Goal: Transaction & Acquisition: Register for event/course

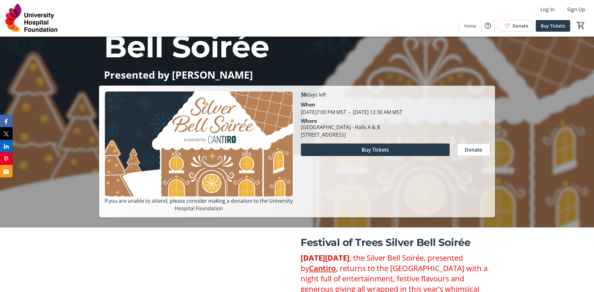
scroll to position [63, 0]
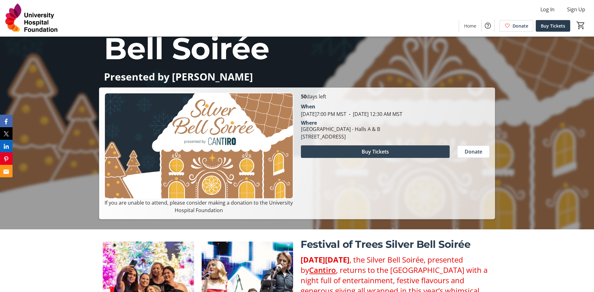
click at [398, 150] on span at bounding box center [375, 151] width 149 height 15
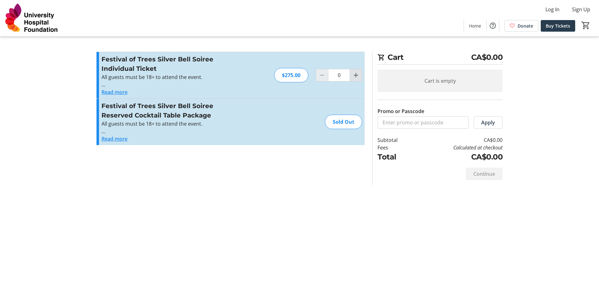
click at [361, 74] on span "Increment by one" at bounding box center [356, 75] width 12 height 12
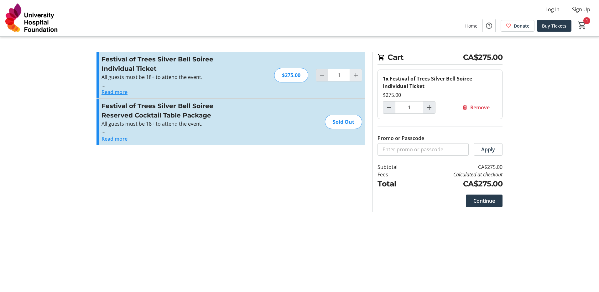
click at [324, 75] on mat-icon "Decrement by one" at bounding box center [322, 75] width 8 height 8
type input "0"
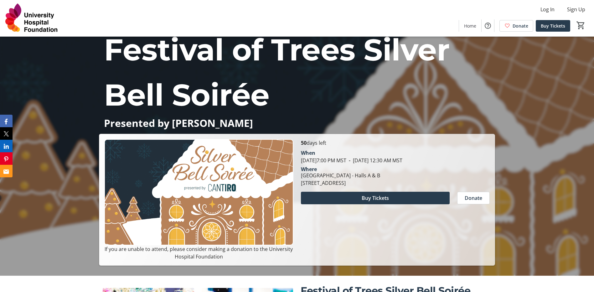
scroll to position [63, 0]
